Goal: Find specific page/section

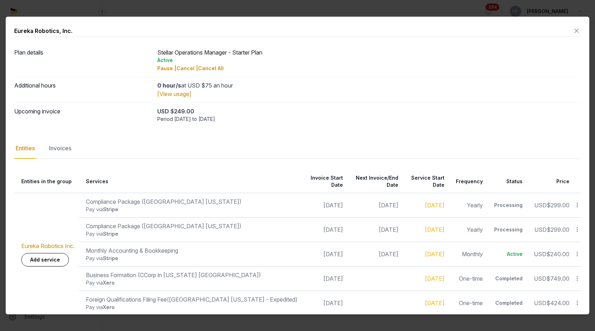
scroll to position [2, 0]
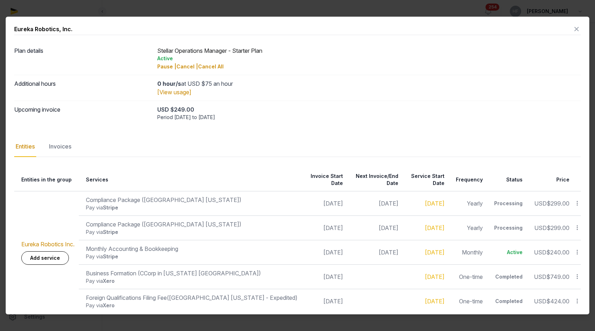
click at [576, 28] on icon at bounding box center [576, 28] width 9 height 11
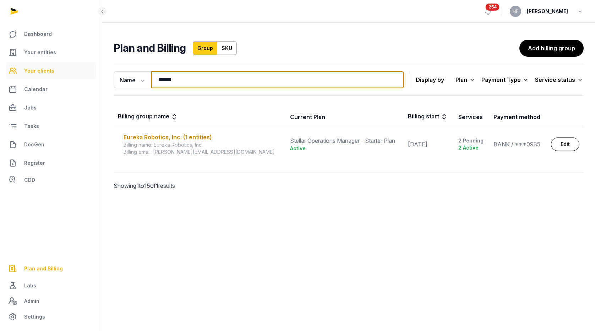
drag, startPoint x: 202, startPoint y: 79, endPoint x: 66, endPoint y: 79, distance: 135.9
click at [78, 78] on div "Dashboard Your entities Your clients Calendar Jobs Tasks DocGen Register CDD Pl…" at bounding box center [297, 165] width 595 height 331
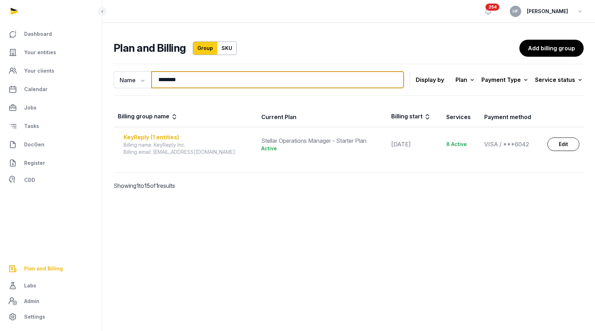
type input "********"
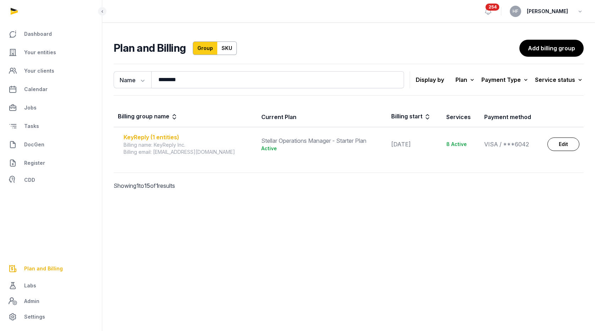
click at [161, 136] on div "KeyReply (1 entities)" at bounding box center [188, 137] width 129 height 9
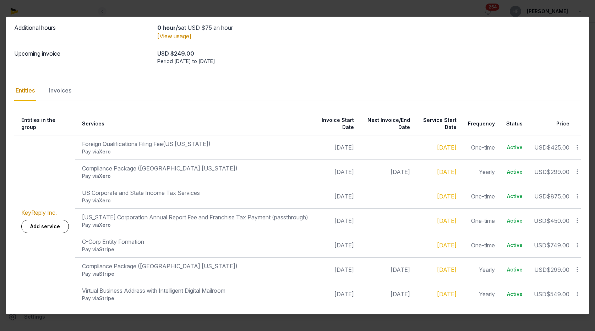
scroll to position [0, 0]
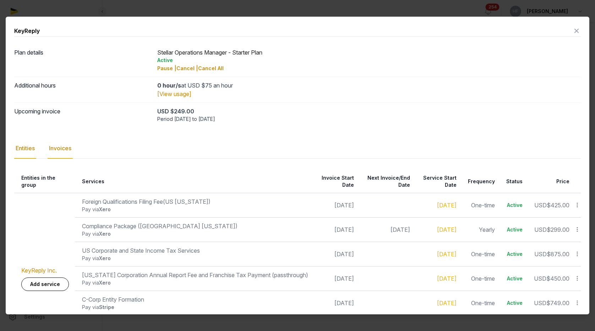
click at [72, 149] on div "Invoices" at bounding box center [60, 148] width 25 height 21
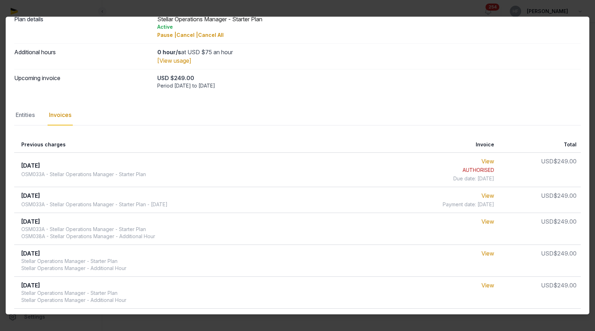
scroll to position [35, 0]
click at [493, 194] on link "View" at bounding box center [487, 194] width 13 height 7
click at [483, 194] on link "View" at bounding box center [487, 194] width 13 height 7
click at [492, 195] on link "View" at bounding box center [487, 194] width 13 height 7
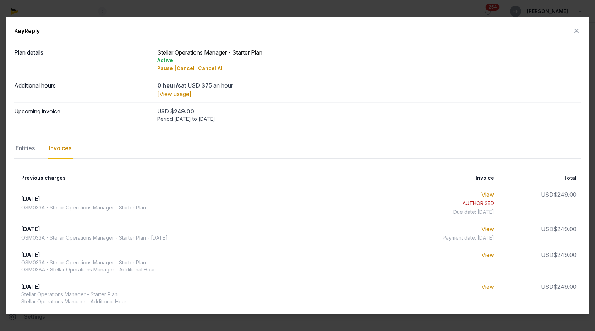
click at [576, 32] on icon at bounding box center [576, 30] width 9 height 11
